Goal: Navigation & Orientation: Find specific page/section

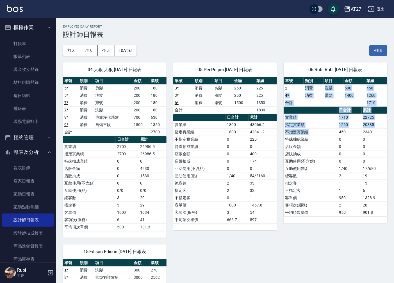
drag, startPoint x: 300, startPoint y: 87, endPoint x: 318, endPoint y: 141, distance: 56.8
click at [318, 141] on div "單號 類別 項目 金額 業績 2 消費 洗髮 500 450 4 * 消費 燙髮 1400 1260 合計 1710 日合計 累計 實業績 1710 2272…" at bounding box center [336, 146] width 104 height 139
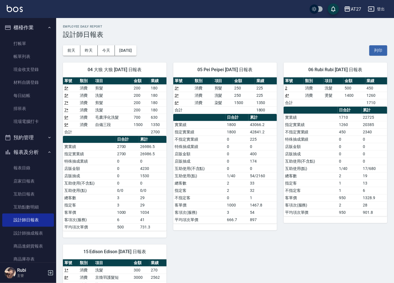
drag, startPoint x: 318, startPoint y: 141, endPoint x: 327, endPoint y: 173, distance: 33.0
click at [327, 173] on td "總客數" at bounding box center [311, 175] width 54 height 7
click at [21, 109] on link "排班表" at bounding box center [28, 108] width 52 height 13
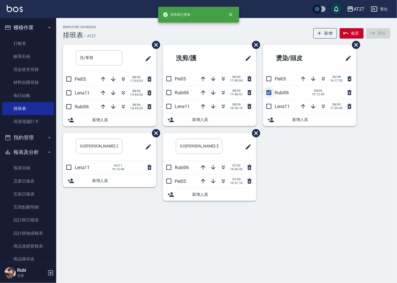
click at [269, 91] on input "checkbox" at bounding box center [269, 93] width 12 height 12
checkbox input "false"
click at [295, 150] on div "洗/單剪 ​ Pei05 [DATE] 17:55:59 Lena11 [DATE] 13:46:56 Rubi06 [DATE] 18:45:29 新增人員…" at bounding box center [223, 126] width 334 height 163
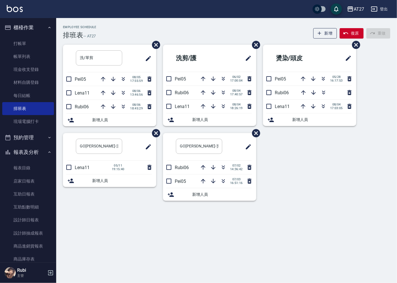
click at [295, 152] on div "洗/單剪 ​ Pei05 [DATE] 17:55:59 Lena11 [DATE] 13:46:56 Rubi06 [DATE] 18:45:29 新增人員…" at bounding box center [223, 126] width 334 height 163
click at [34, 98] on link "每日結帳" at bounding box center [28, 95] width 52 height 13
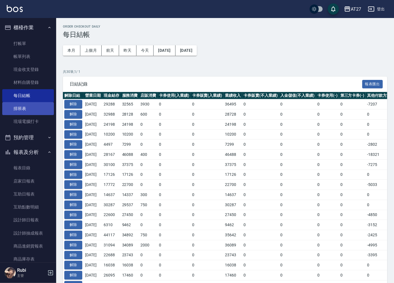
click at [33, 106] on link "排班表" at bounding box center [28, 108] width 52 height 13
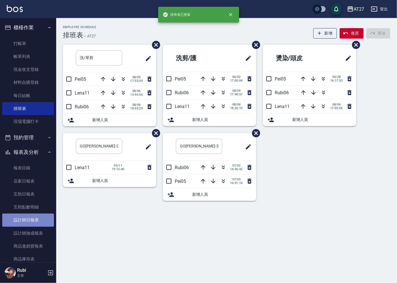
click at [38, 216] on link "設計師日報表" at bounding box center [28, 219] width 52 height 13
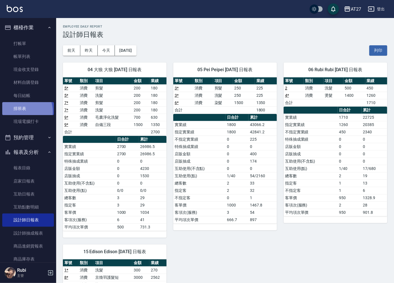
click at [19, 112] on link "排班表" at bounding box center [28, 108] width 52 height 13
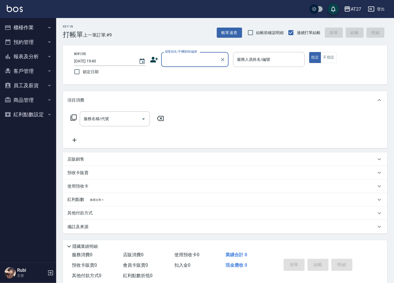
click at [42, 41] on button "預約管理" at bounding box center [28, 42] width 52 height 15
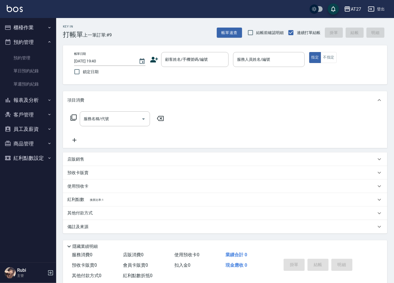
click at [43, 39] on button "預約管理" at bounding box center [28, 42] width 52 height 15
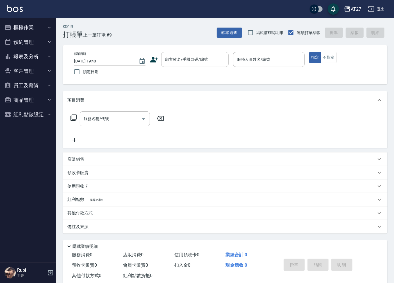
click at [43, 30] on button "櫃檯作業" at bounding box center [28, 27] width 52 height 15
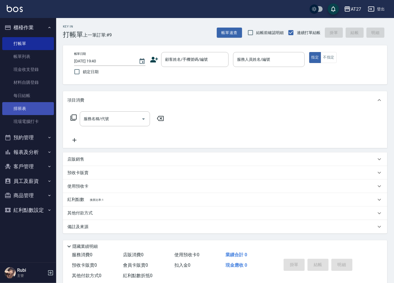
click at [25, 110] on link "排班表" at bounding box center [28, 108] width 52 height 13
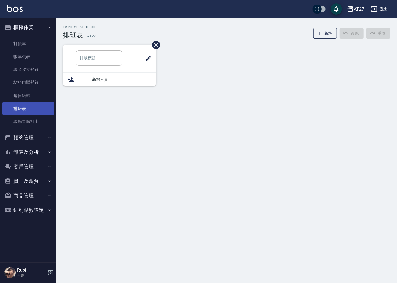
type input "洗/單剪"
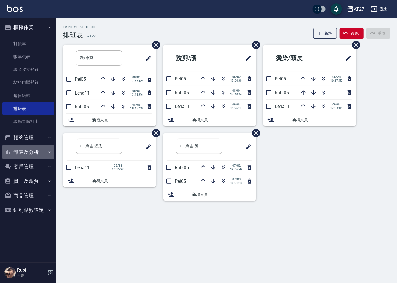
click at [30, 150] on button "報表及分析" at bounding box center [28, 152] width 52 height 15
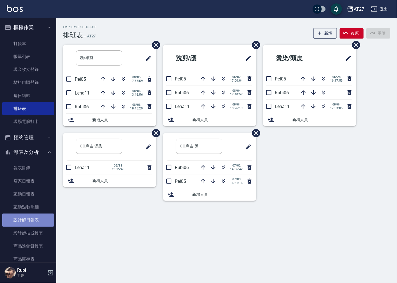
click at [34, 221] on link "設計師日報表" at bounding box center [28, 219] width 52 height 13
